Goal: Task Accomplishment & Management: Use online tool/utility

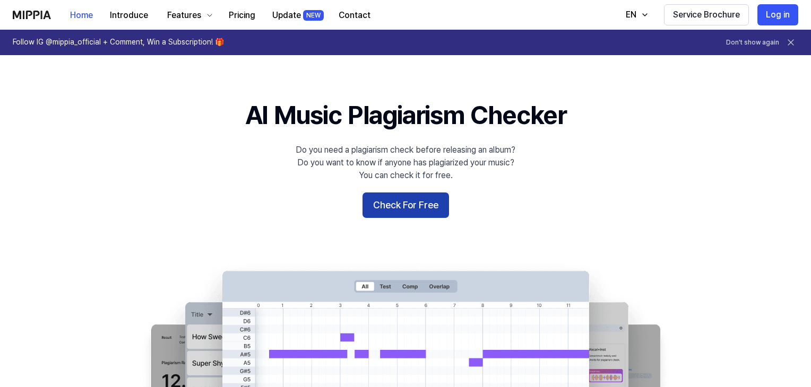
click at [403, 205] on button "Check For Free" at bounding box center [405, 205] width 86 height 25
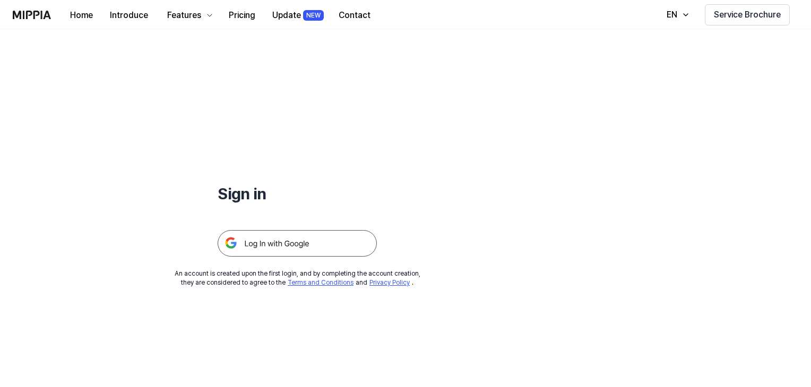
click at [310, 247] on img at bounding box center [296, 243] width 159 height 27
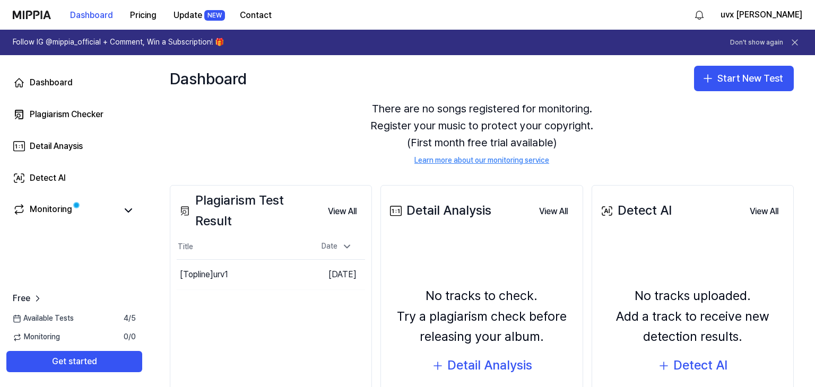
scroll to position [40, 0]
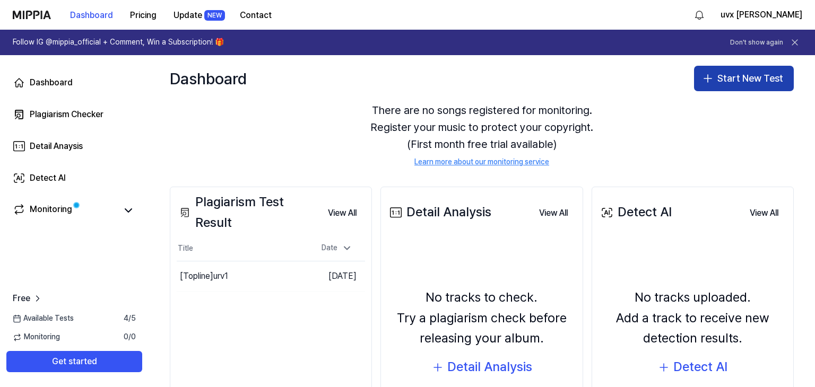
click at [752, 81] on button "Start New Test" at bounding box center [744, 78] width 100 height 25
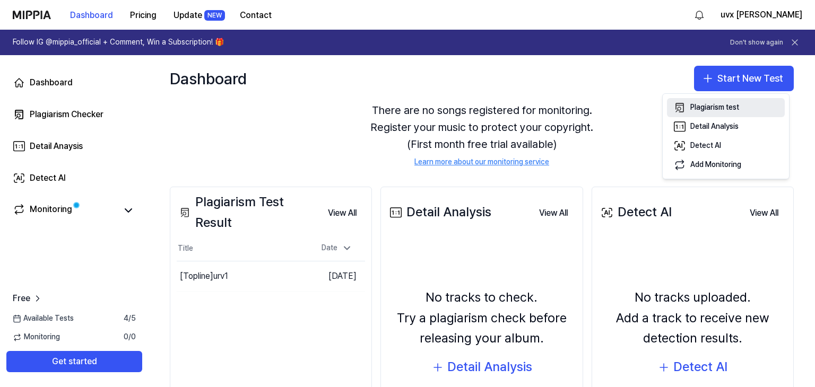
click at [715, 112] on div "Plagiarism test" at bounding box center [714, 107] width 49 height 11
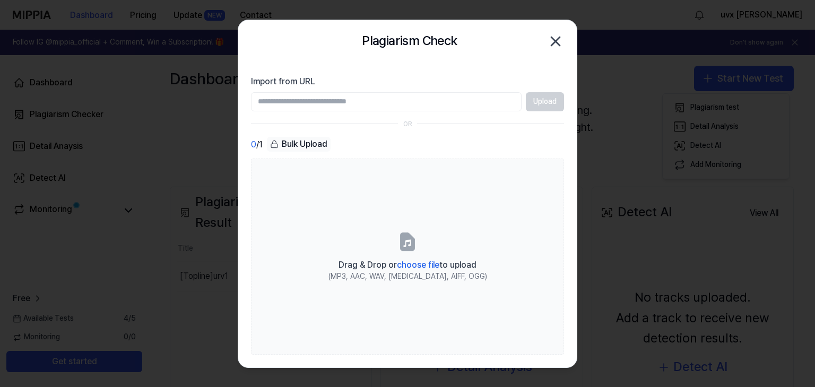
click at [327, 101] on input "Import from URL" at bounding box center [386, 101] width 271 height 19
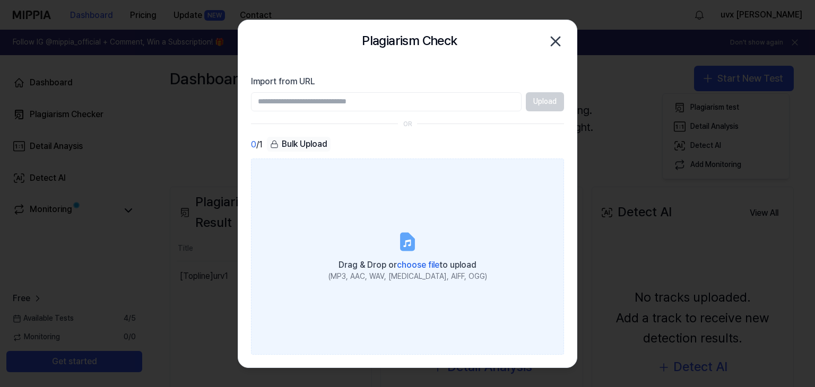
click at [369, 252] on label "Drag & Drop or choose file to upload (MP3, AAC, WAV, FLAC, AIFF, OGG)" at bounding box center [407, 257] width 313 height 196
click at [0, 0] on input "Drag & Drop or choose file to upload (MP3, AAC, WAV, FLAC, AIFF, OGG)" at bounding box center [0, 0] width 0 height 0
